Goal: Task Accomplishment & Management: Manage account settings

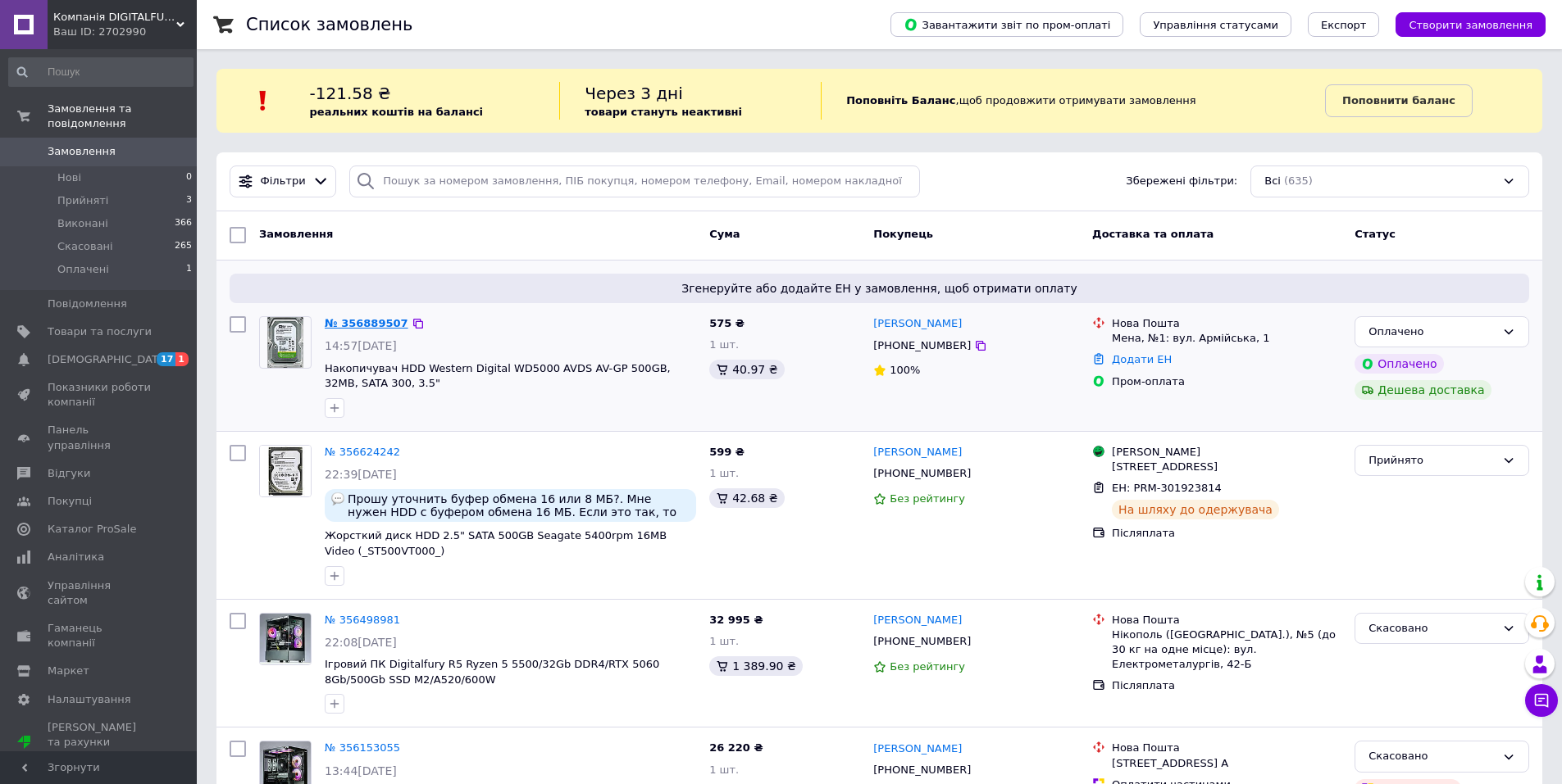
click at [337, 318] on link "№ 356889507" at bounding box center [366, 323] width 84 height 12
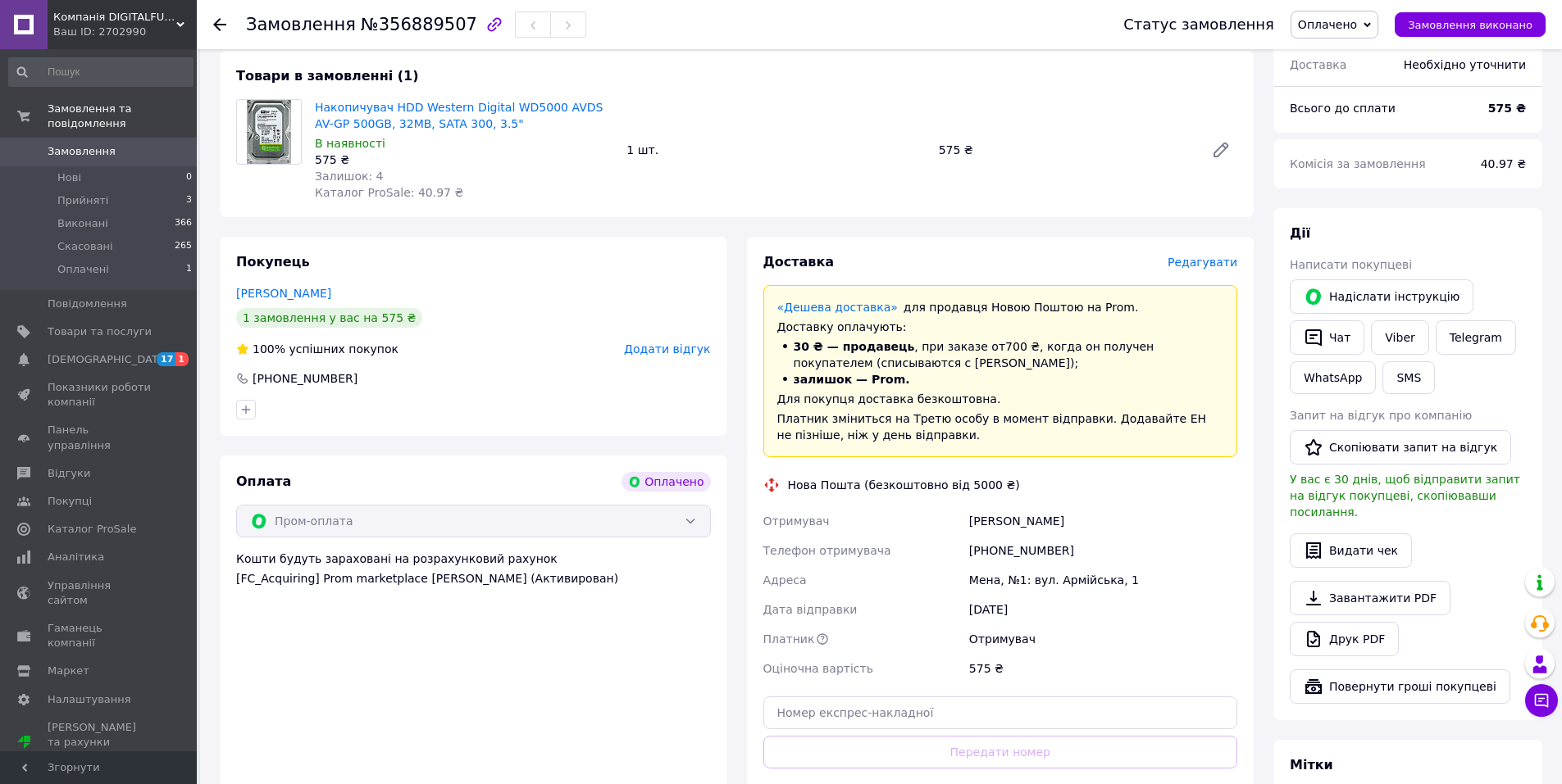
scroll to position [738, 0]
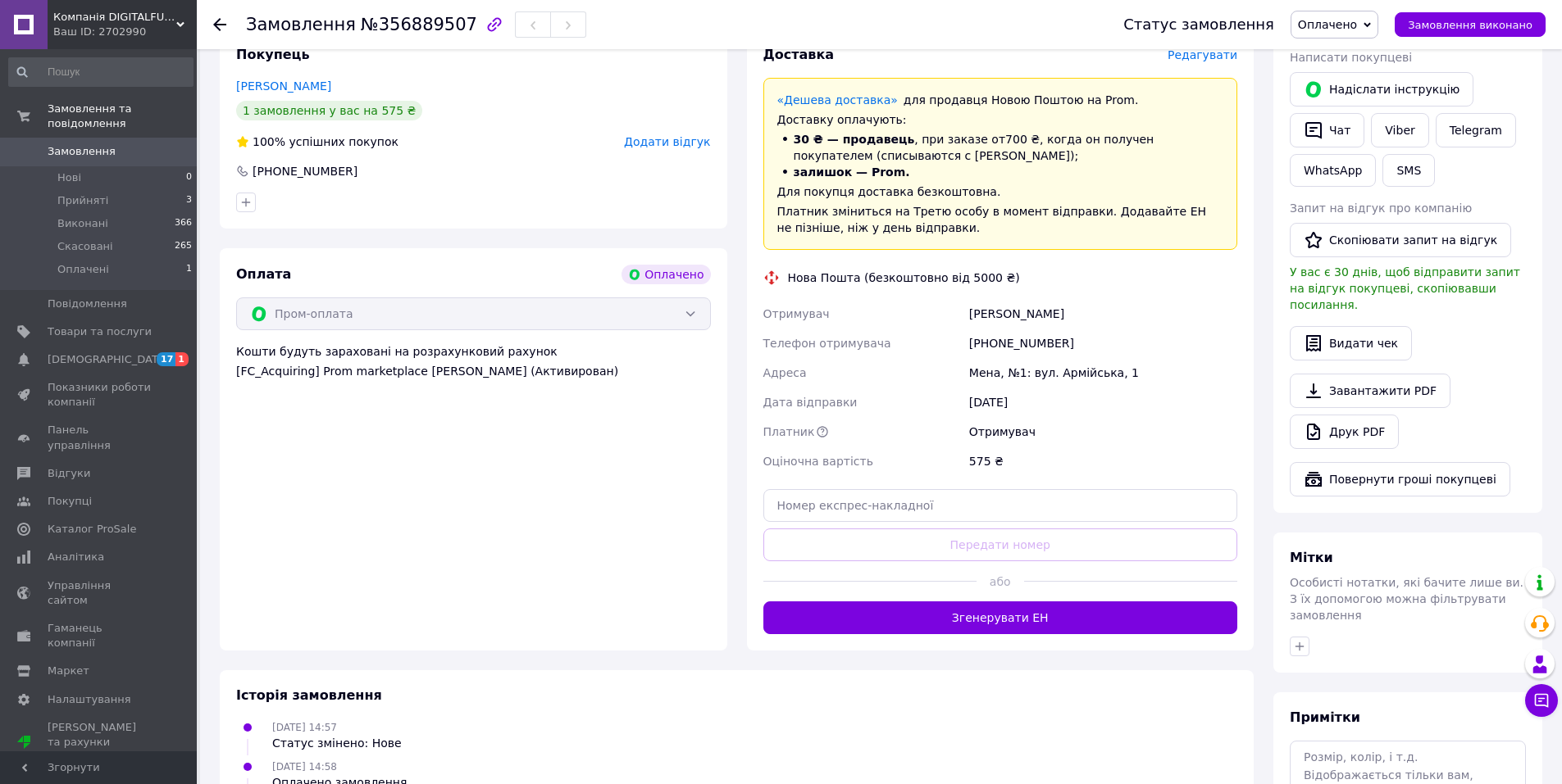
click at [1006, 300] on div "[PERSON_NAME]" at bounding box center [1103, 314] width 274 height 29
copy div "[PERSON_NAME]"
click at [708, 589] on div "Оплата Оплачено Пром-оплата Кошти будуть зараховані на розрахунковий рахунок [F…" at bounding box center [473, 449] width 507 height 403
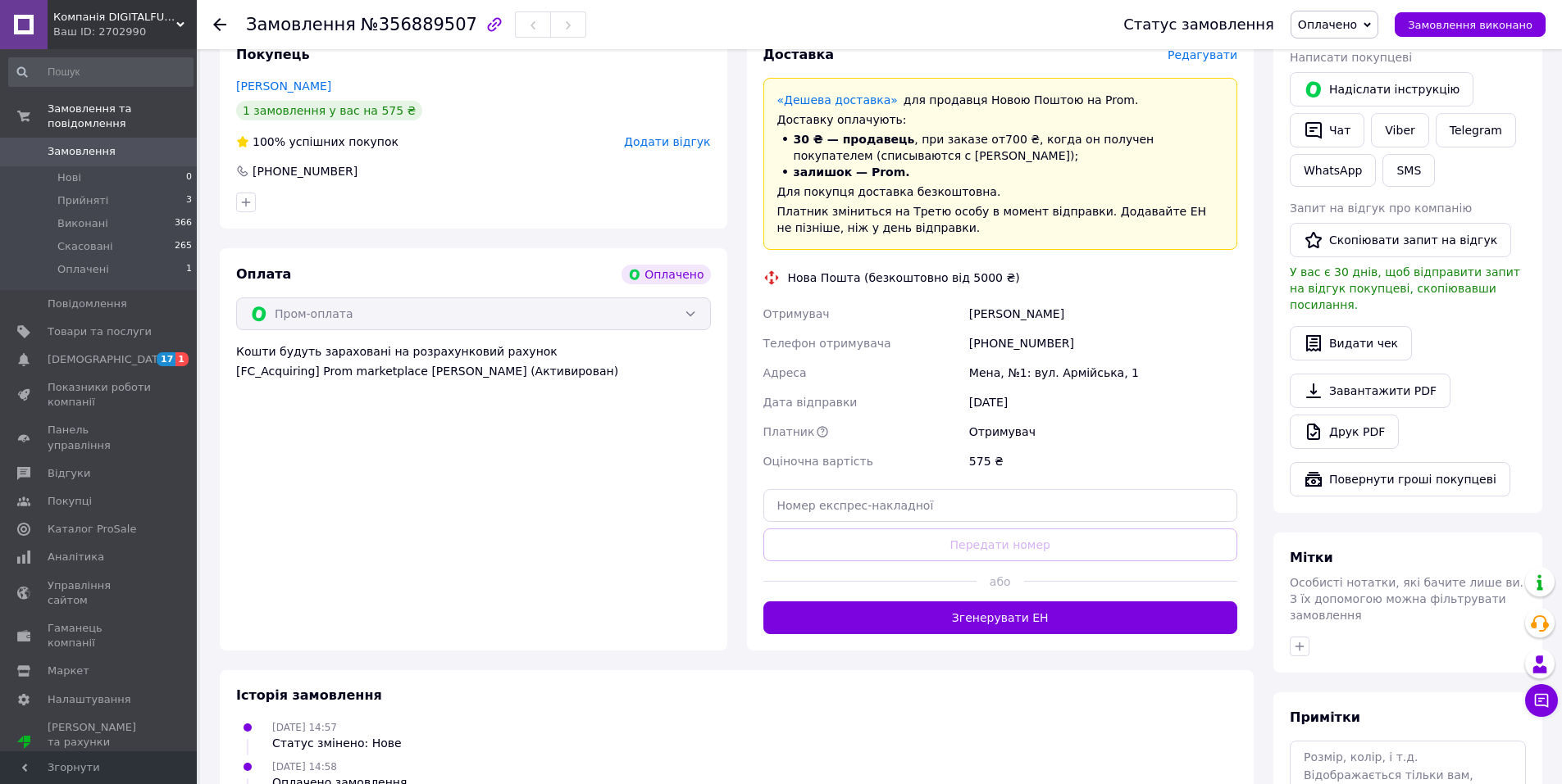
click at [998, 329] on div "[PHONE_NUMBER]" at bounding box center [1103, 343] width 274 height 29
copy div "[PHONE_NUMBER]"
click at [727, 571] on div "Покупець [PERSON_NAME] 1 замовлення у вас на 575 ₴ 100% успішних покупок Додати…" at bounding box center [472, 340] width 527 height 622
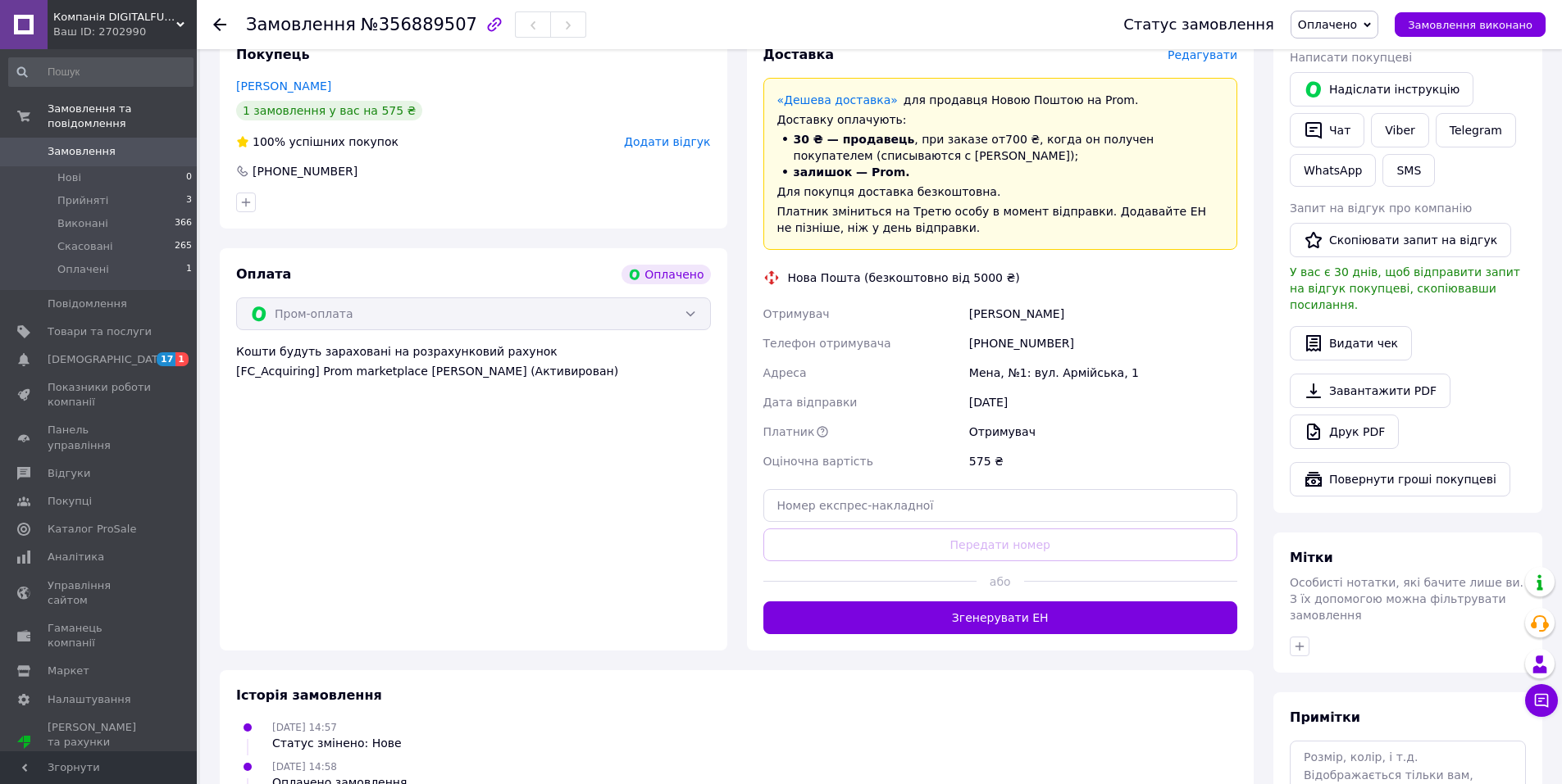
click at [989, 358] on div "Мена, №1: вул. Армійська, 1" at bounding box center [1103, 372] width 274 height 29
copy div "Мена"
drag, startPoint x: 700, startPoint y: 582, endPoint x: 706, endPoint y: 574, distance: 10.0
click at [700, 582] on div "Оплата Оплачено Пром-оплата Кошти будуть зараховані на розрахунковий рахунок [F…" at bounding box center [473, 449] width 507 height 403
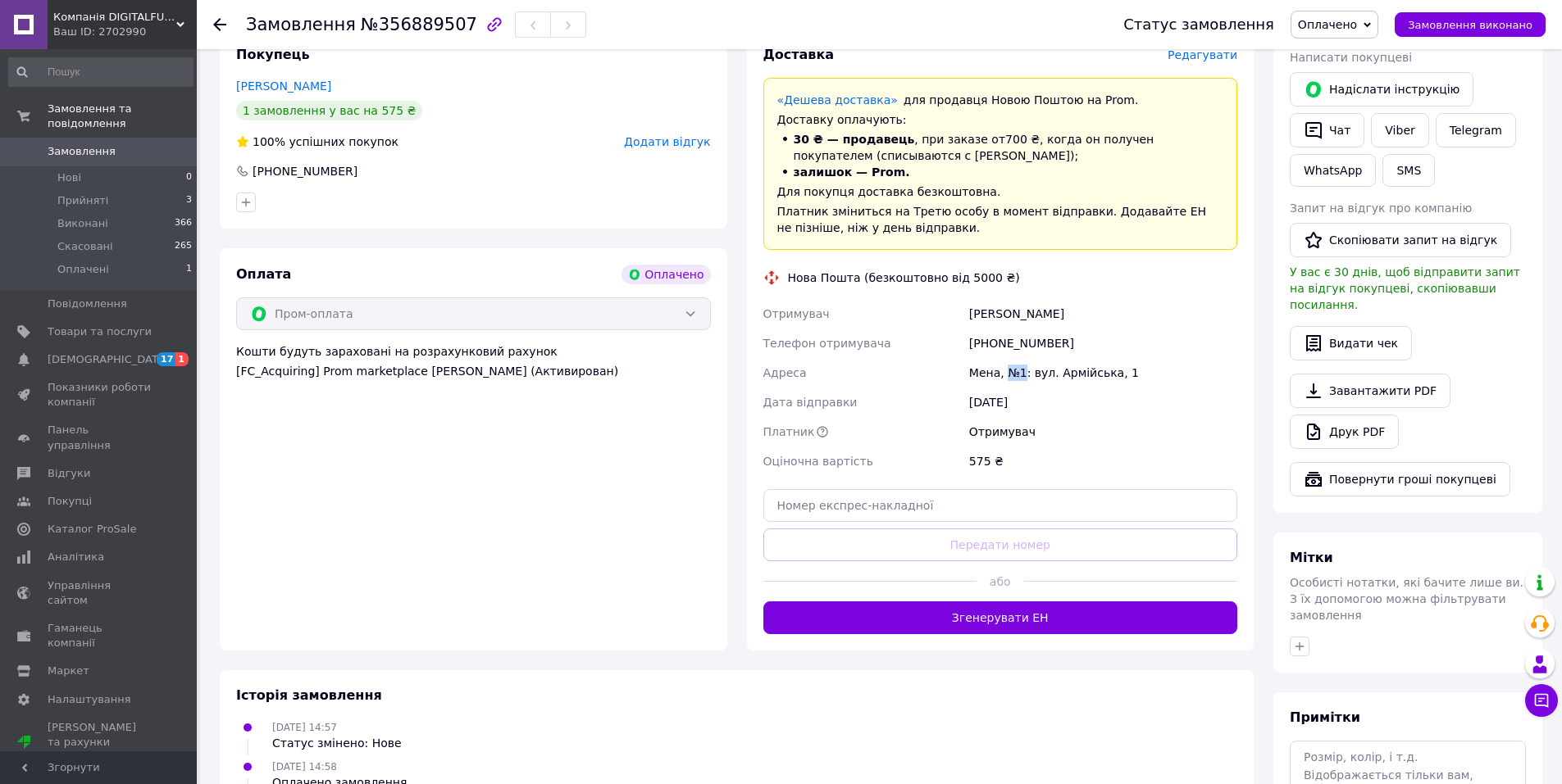
drag, startPoint x: 1022, startPoint y: 352, endPoint x: 1009, endPoint y: 352, distance: 13.0
click at [1009, 358] on div "Мена, №1: вул. Армійська, 1" at bounding box center [1103, 372] width 274 height 29
drag, startPoint x: 1114, startPoint y: 355, endPoint x: 1003, endPoint y: 356, distance: 111.0
click at [1003, 358] on div "Мена, №1: вул. Армійська, 1" at bounding box center [1103, 372] width 274 height 29
copy div "№1: вул. Армійська, 1"
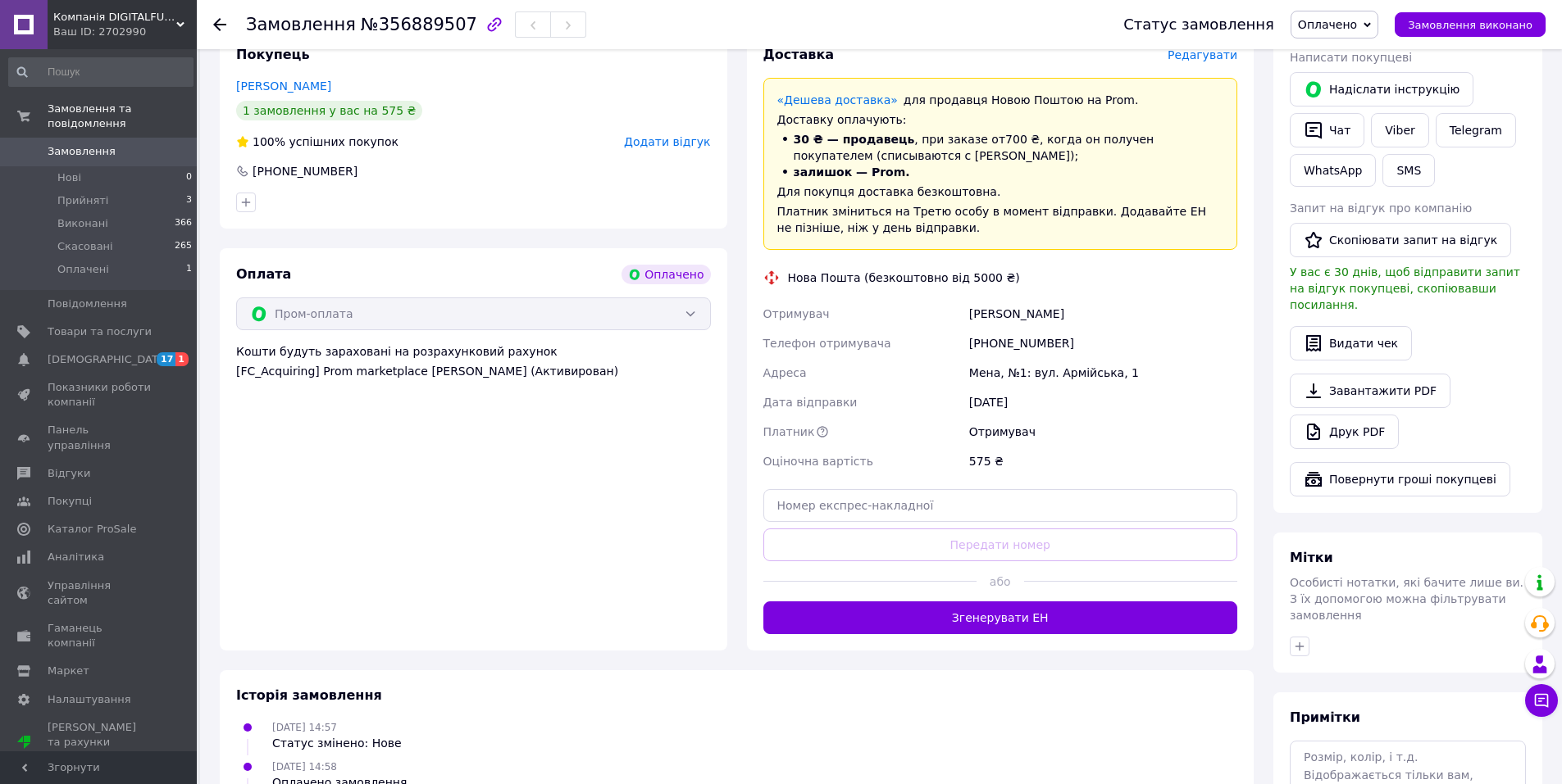
click at [610, 566] on div "Оплата Оплачено Пром-оплата Кошти будуть зараховані на розрахунковий рахунок [F…" at bounding box center [473, 449] width 507 height 403
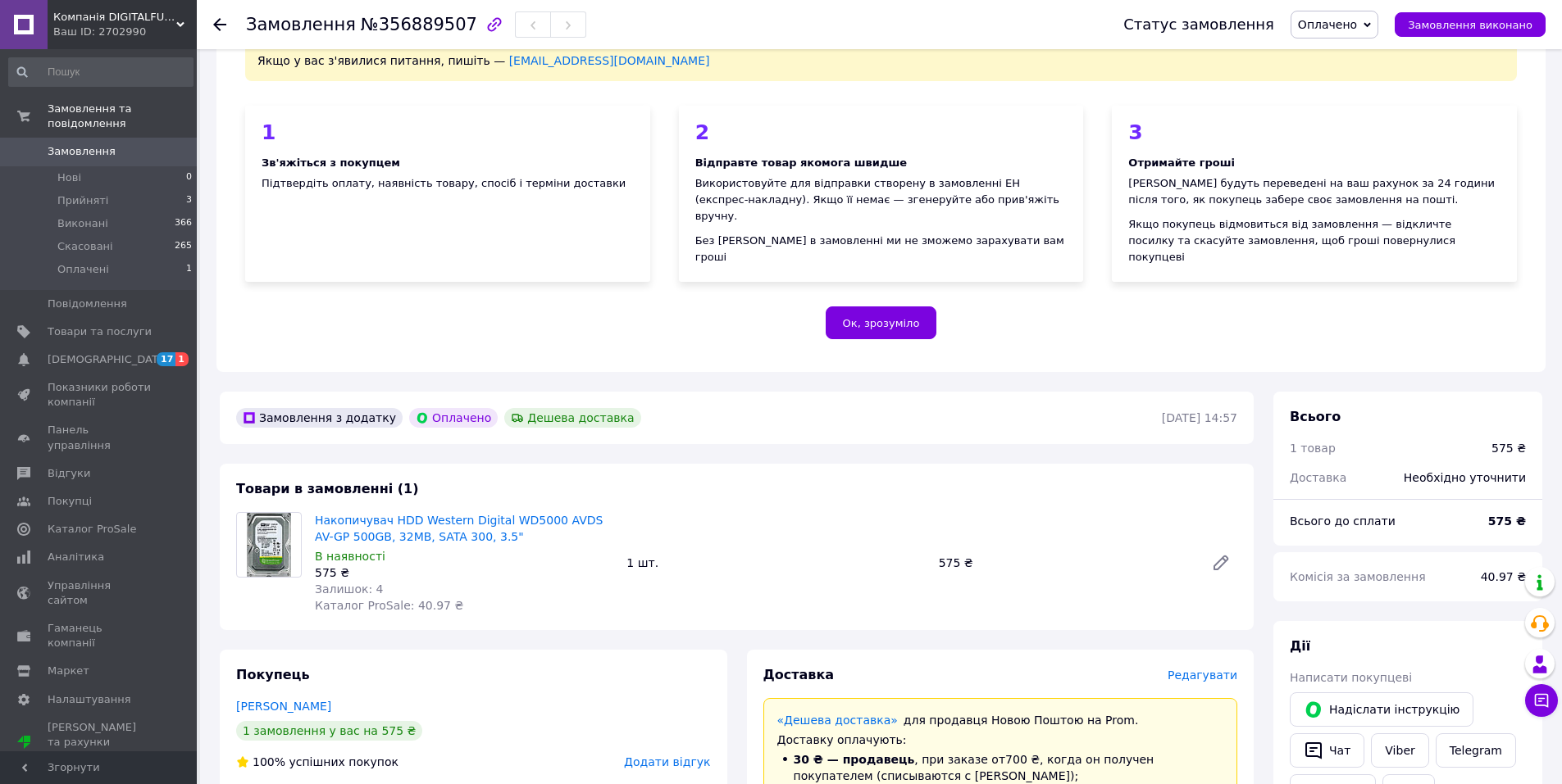
scroll to position [164, 0]
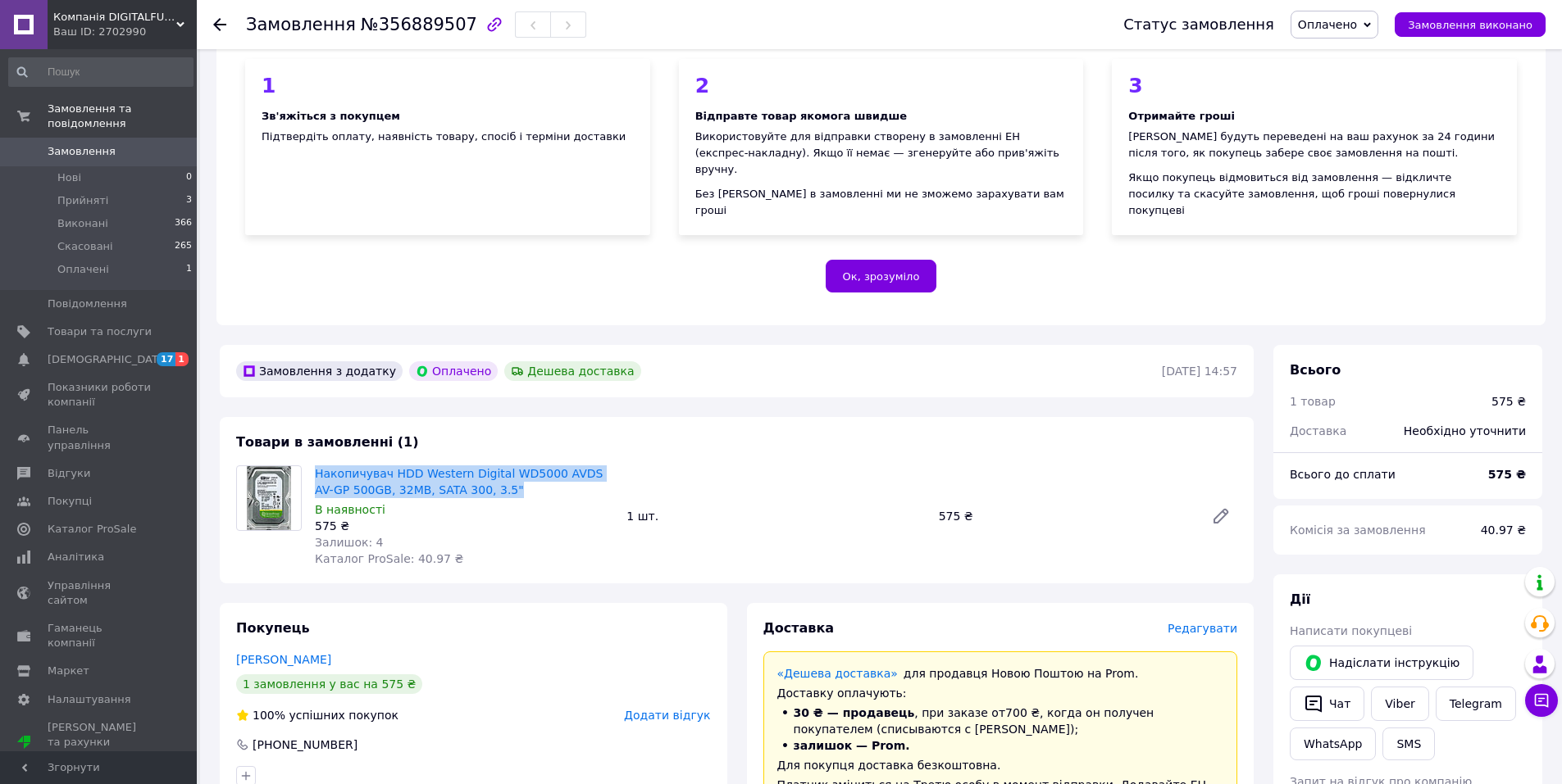
drag, startPoint x: 499, startPoint y: 477, endPoint x: 313, endPoint y: 457, distance: 187.1
click at [313, 462] on div "Накопичувач HDD Western Digital WD5000 AVDS AV-GP 500GB, 32MB, SATA 300, 3.5" В…" at bounding box center [464, 515] width 312 height 108
copy link "Накопичувач HDD Western Digital WD5000 AVDS AV-GP 500GB, 32MB, SATA 300, 3.5""
drag, startPoint x: 898, startPoint y: 506, endPoint x: 957, endPoint y: 500, distance: 59.3
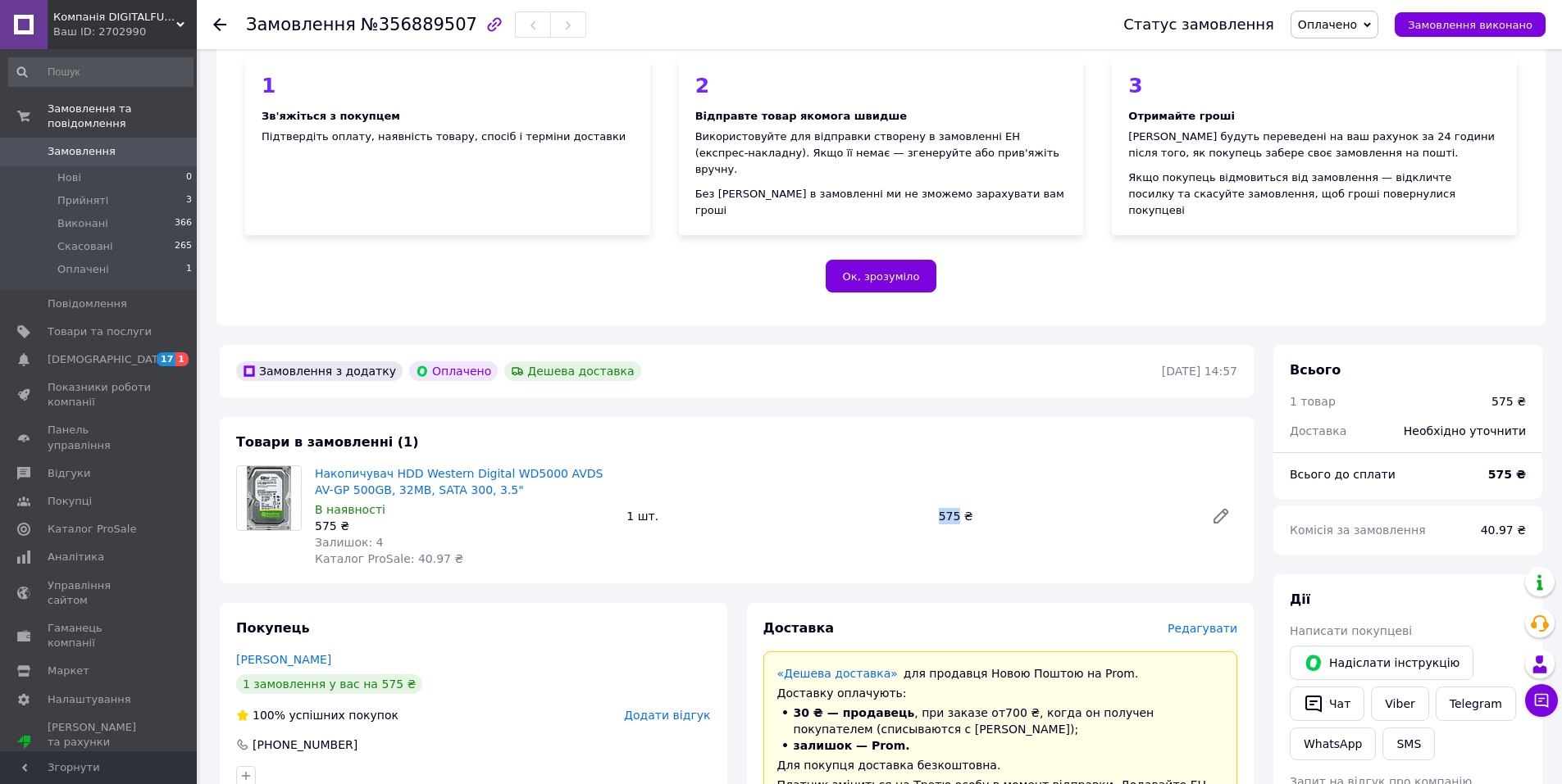
click at [957, 500] on div "Накопичувач HDD Western Digital WD5000 AVDS AV-GP 500GB, 32MB, SATA 300, 3.5" В…" at bounding box center [776, 515] width 936 height 108
copy div "1 шт. 575"
click at [1148, 477] on div "Накопичувач HDD Western Digital WD5000 AVDS AV-GP 500GB, 32MB, SATA 300, 3.5" В…" at bounding box center [776, 515] width 936 height 108
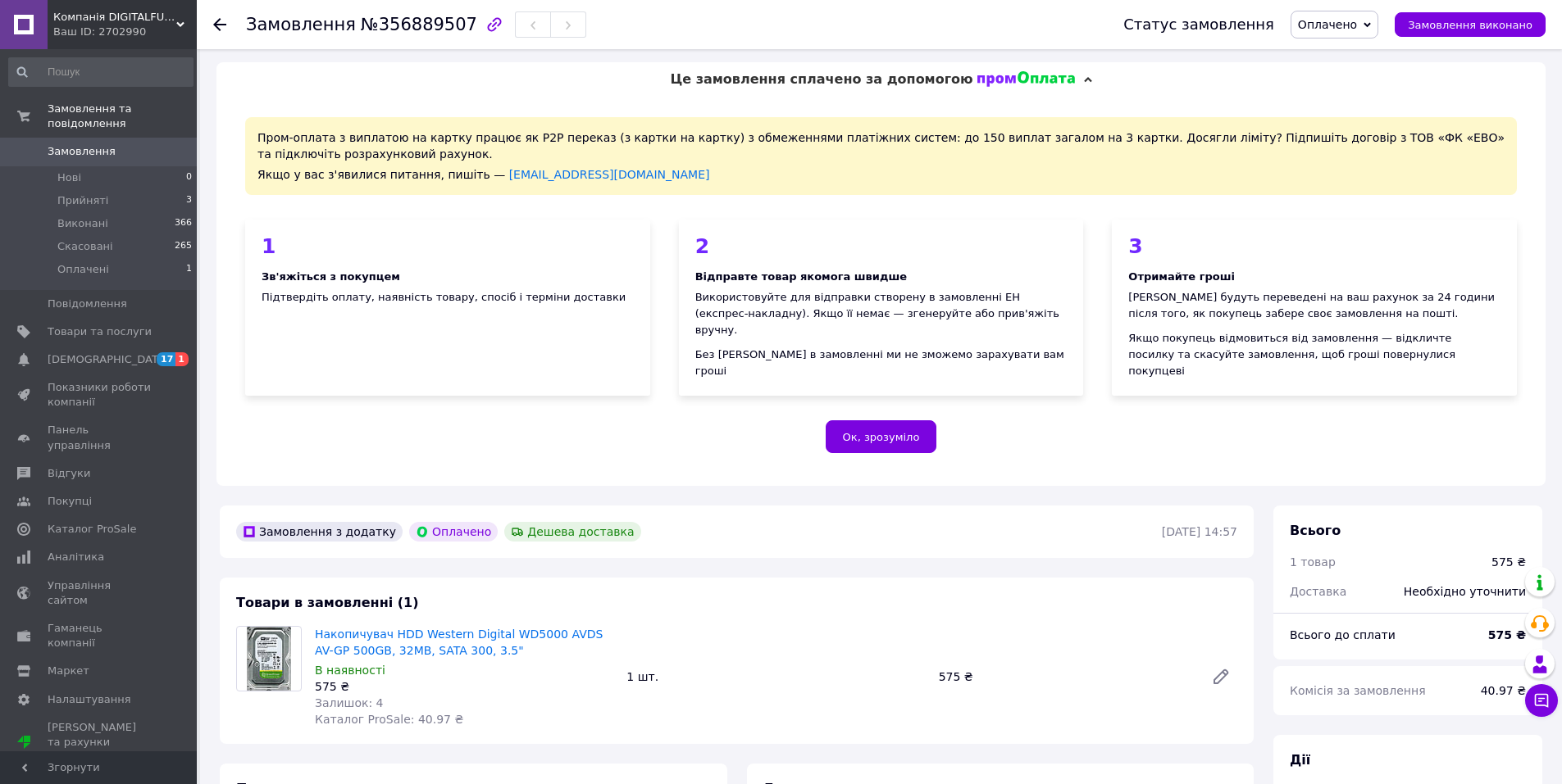
scroll to position [0, 0]
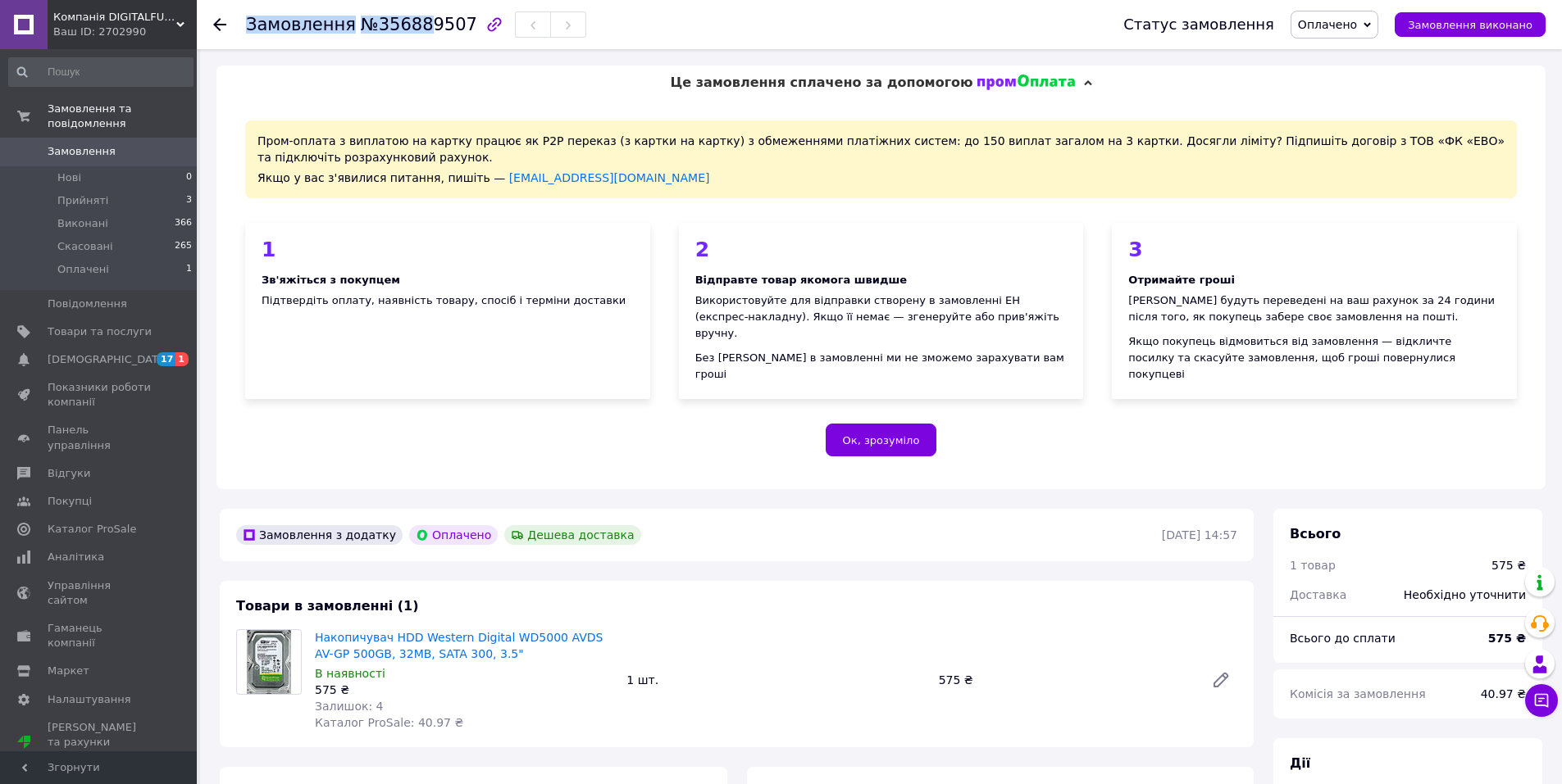
drag, startPoint x: 452, startPoint y: 27, endPoint x: 409, endPoint y: 29, distance: 43.0
click at [409, 29] on div "Замовлення №356889507" at bounding box center [416, 24] width 340 height 28
click at [371, 28] on span "№356889507" at bounding box center [419, 24] width 116 height 20
drag, startPoint x: 369, startPoint y: 26, endPoint x: 446, endPoint y: 26, distance: 77.0
click at [446, 26] on span "№356889507" at bounding box center [419, 24] width 116 height 20
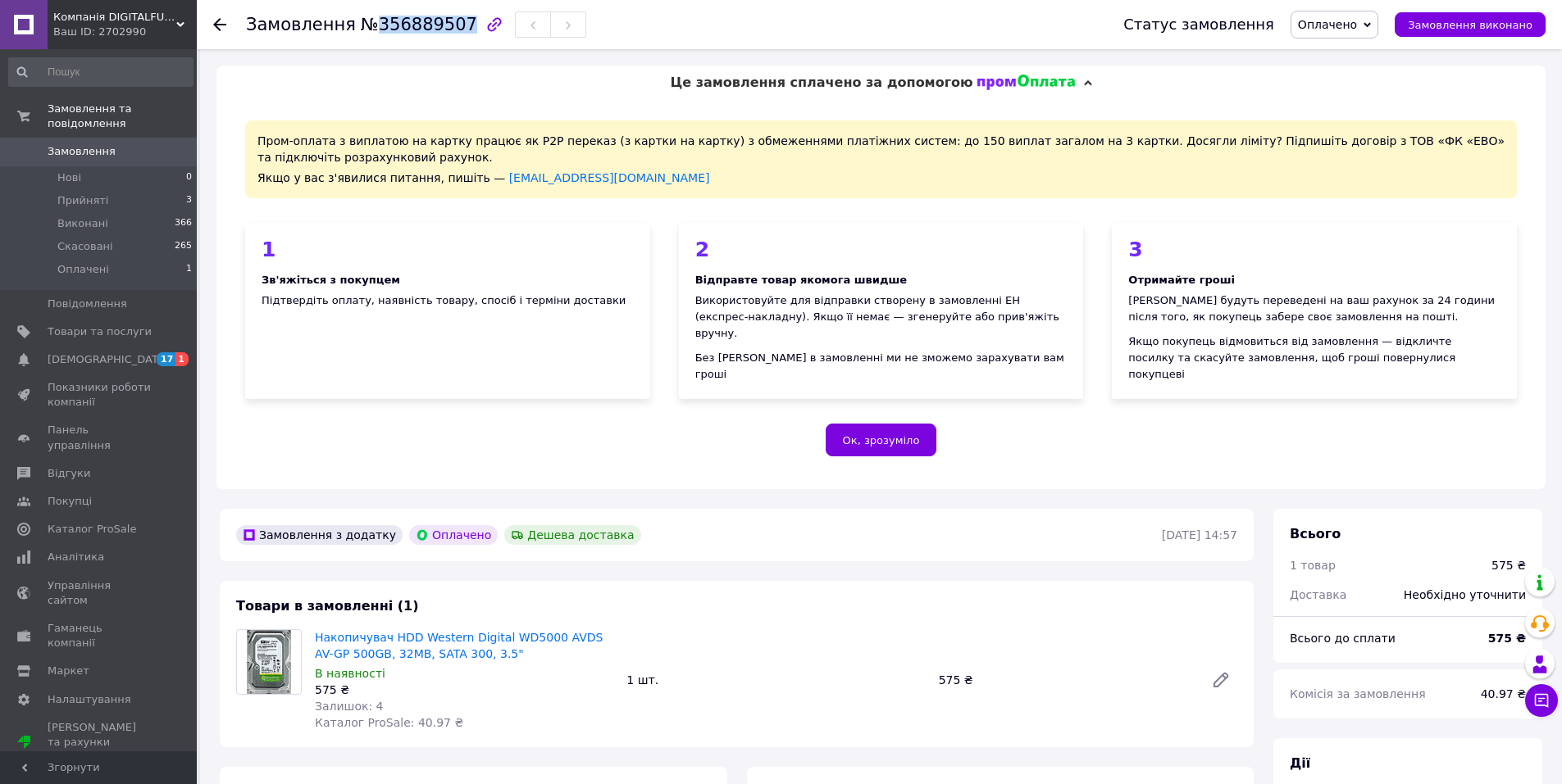
copy span "356889507"
click at [1068, 454] on div "Пром-оплата з виплатою на картку працює як P2P переказ (з картки на картку) з о…" at bounding box center [880, 294] width 1329 height 390
click at [1352, 24] on span "Оплачено" at bounding box center [1327, 24] width 59 height 13
click at [1343, 54] on li "Прийнято" at bounding box center [1335, 57] width 86 height 24
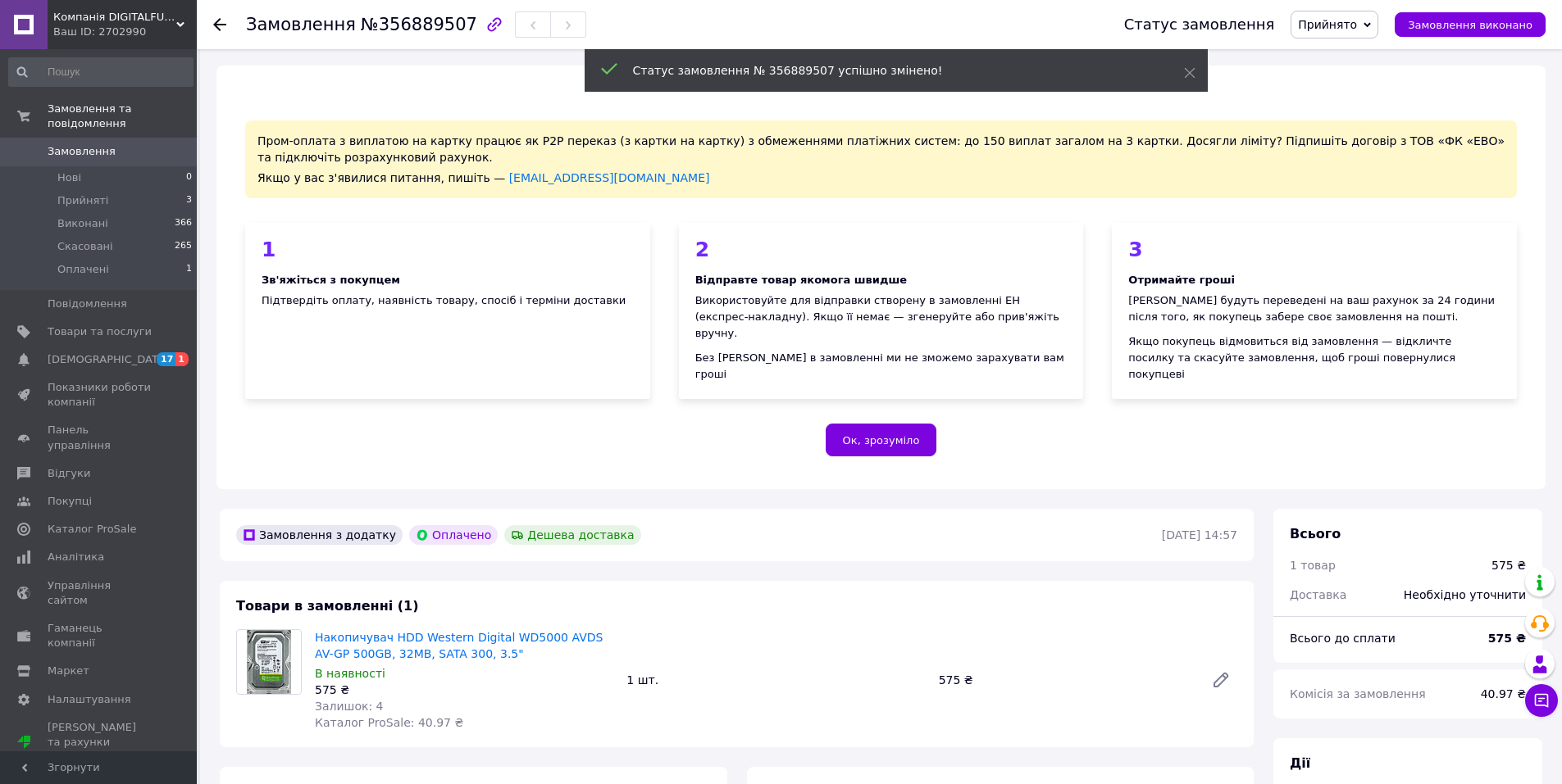
click at [73, 145] on span "Замовлення" at bounding box center [82, 152] width 68 height 15
